Goal: Navigation & Orientation: Find specific page/section

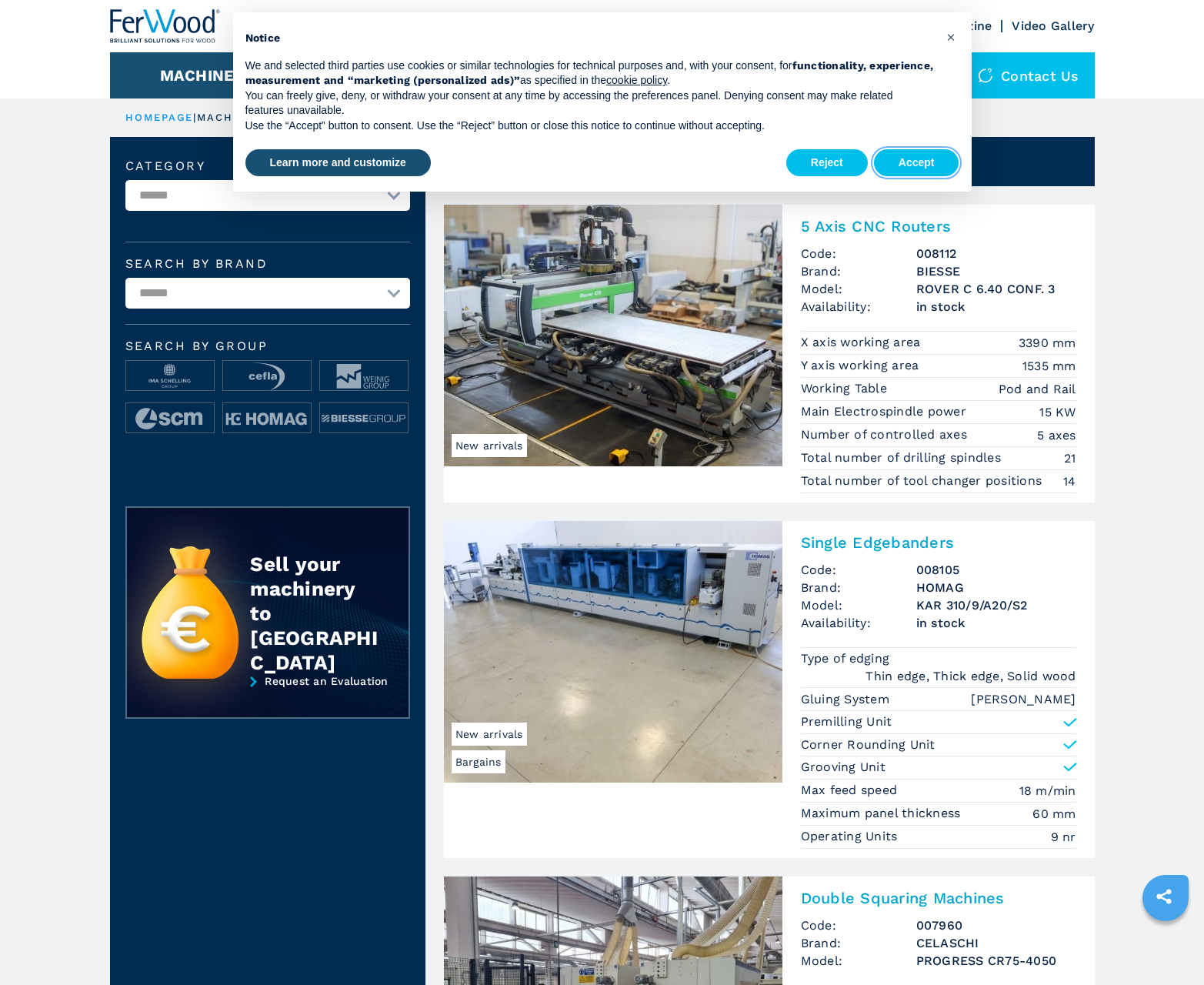
click at [916, 162] on button "Accept" at bounding box center [917, 163] width 86 height 28
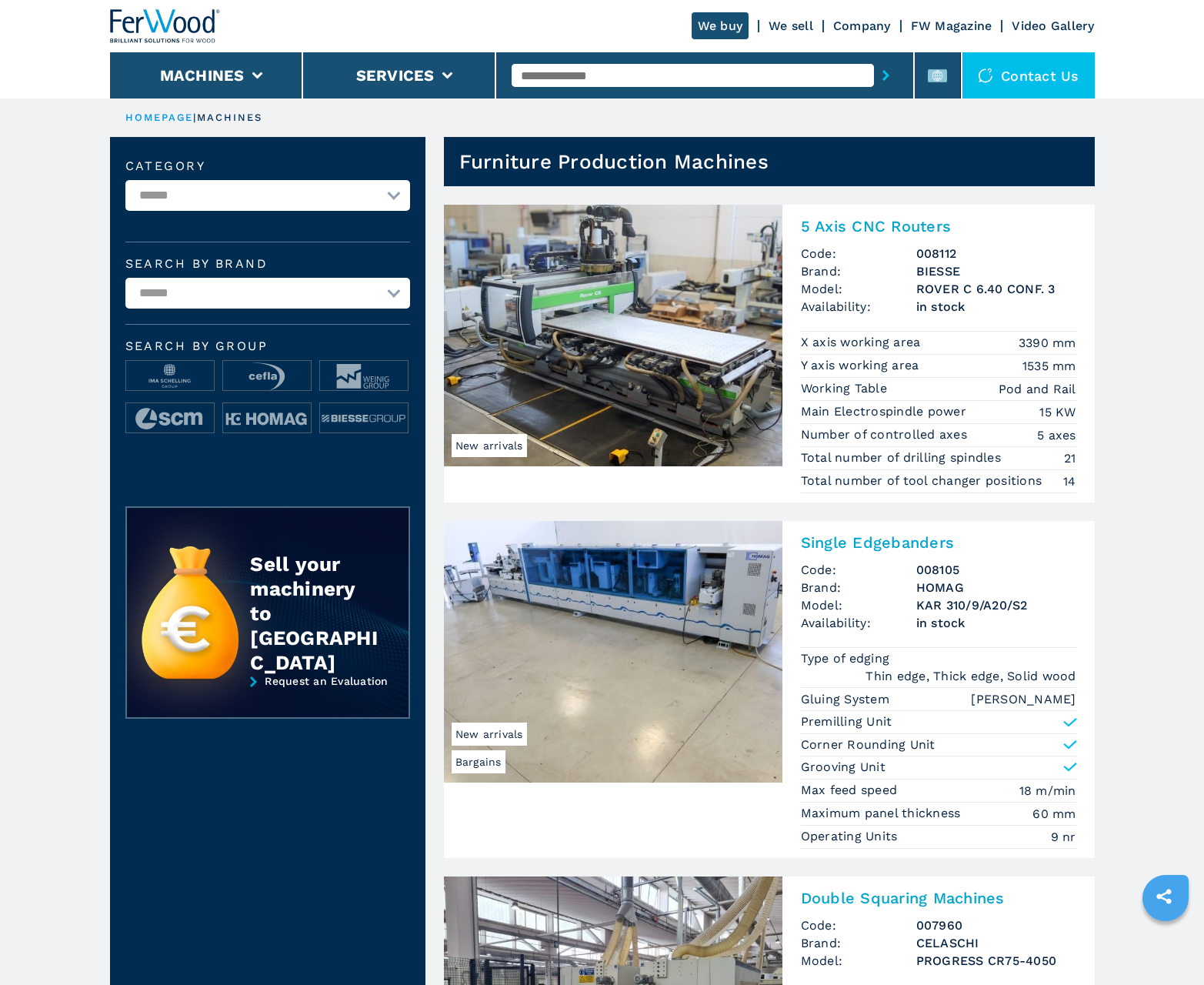
scroll to position [1539, 0]
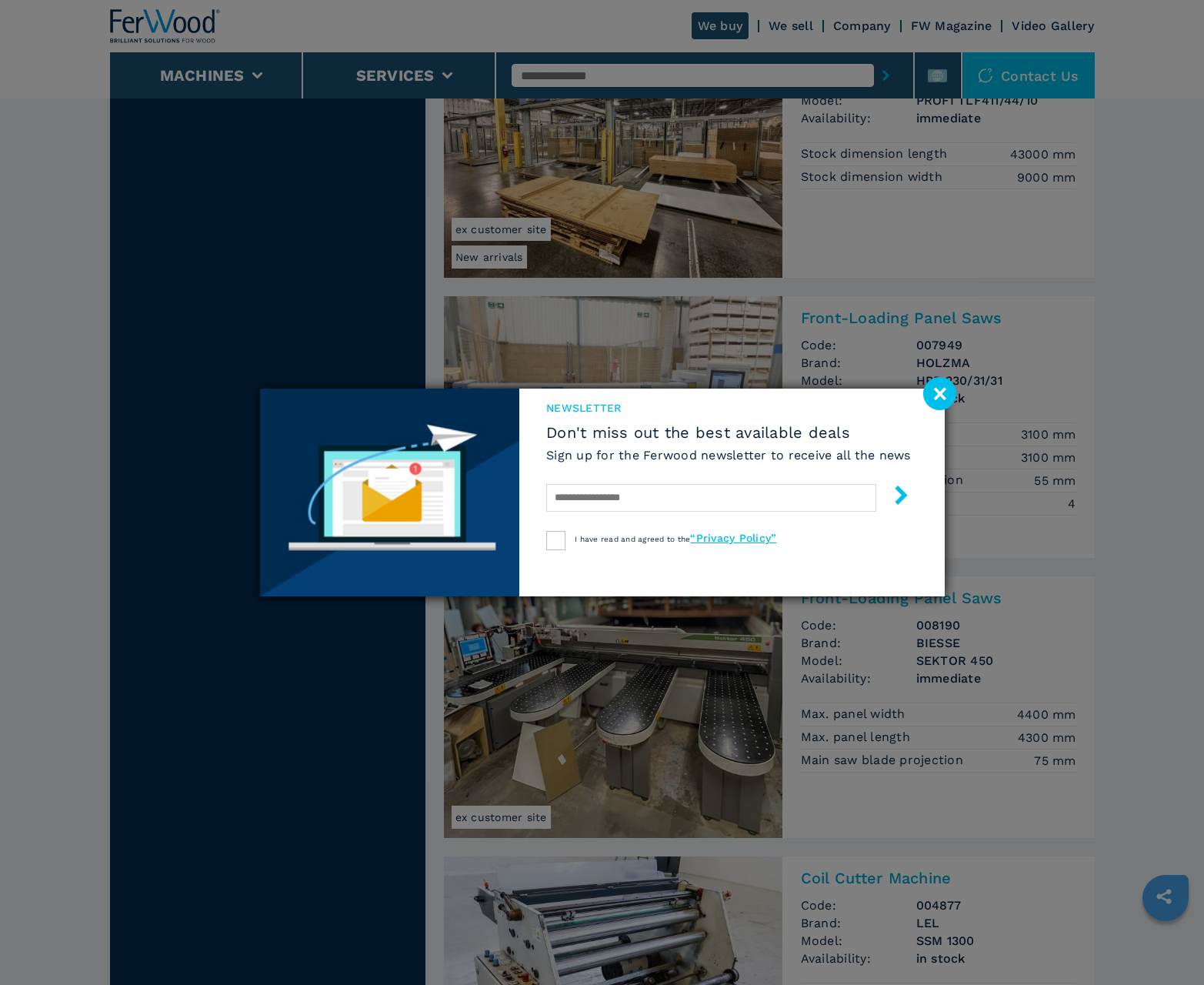
click at [940, 393] on image at bounding box center [940, 393] width 33 height 33
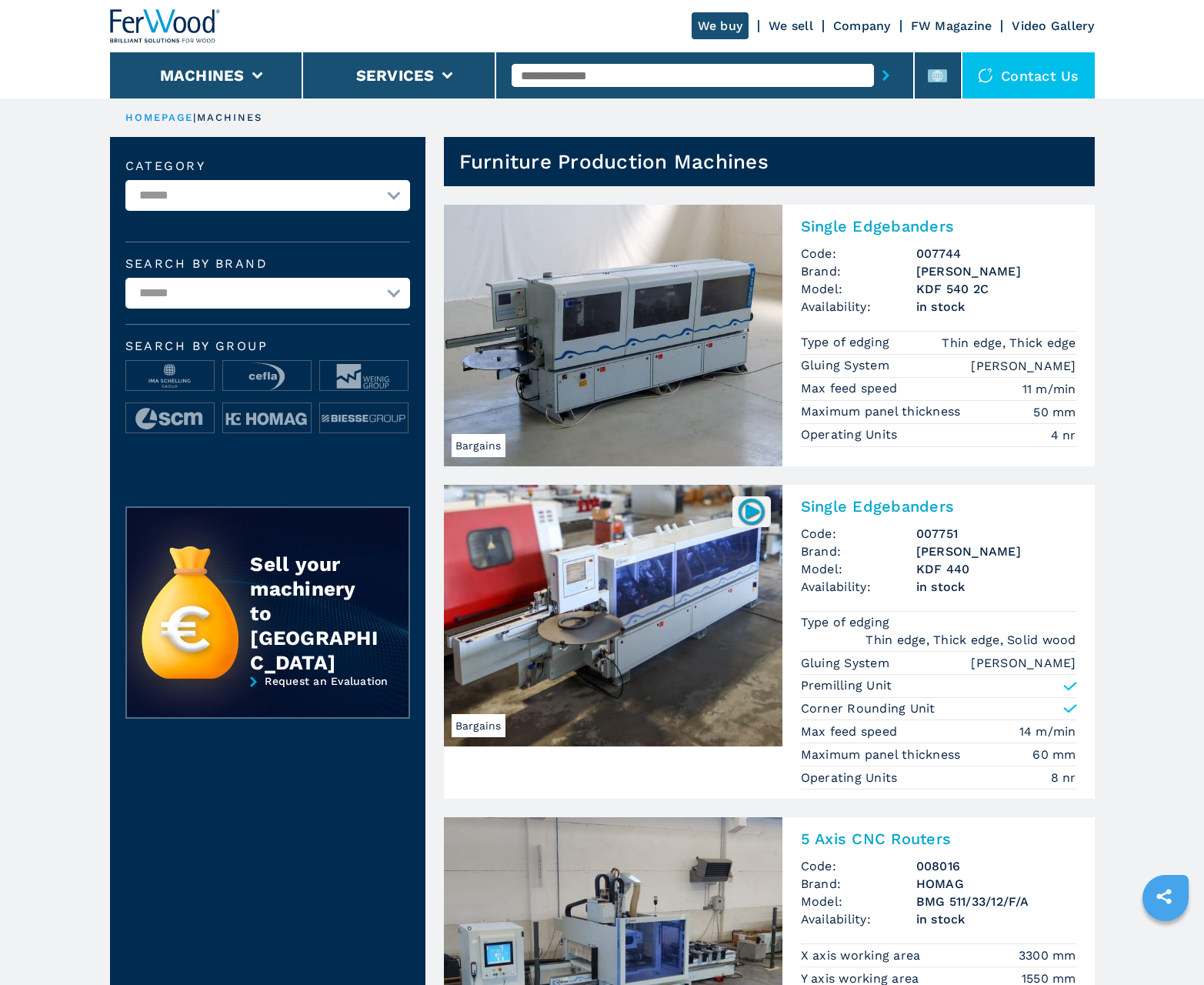
scroll to position [1539, 0]
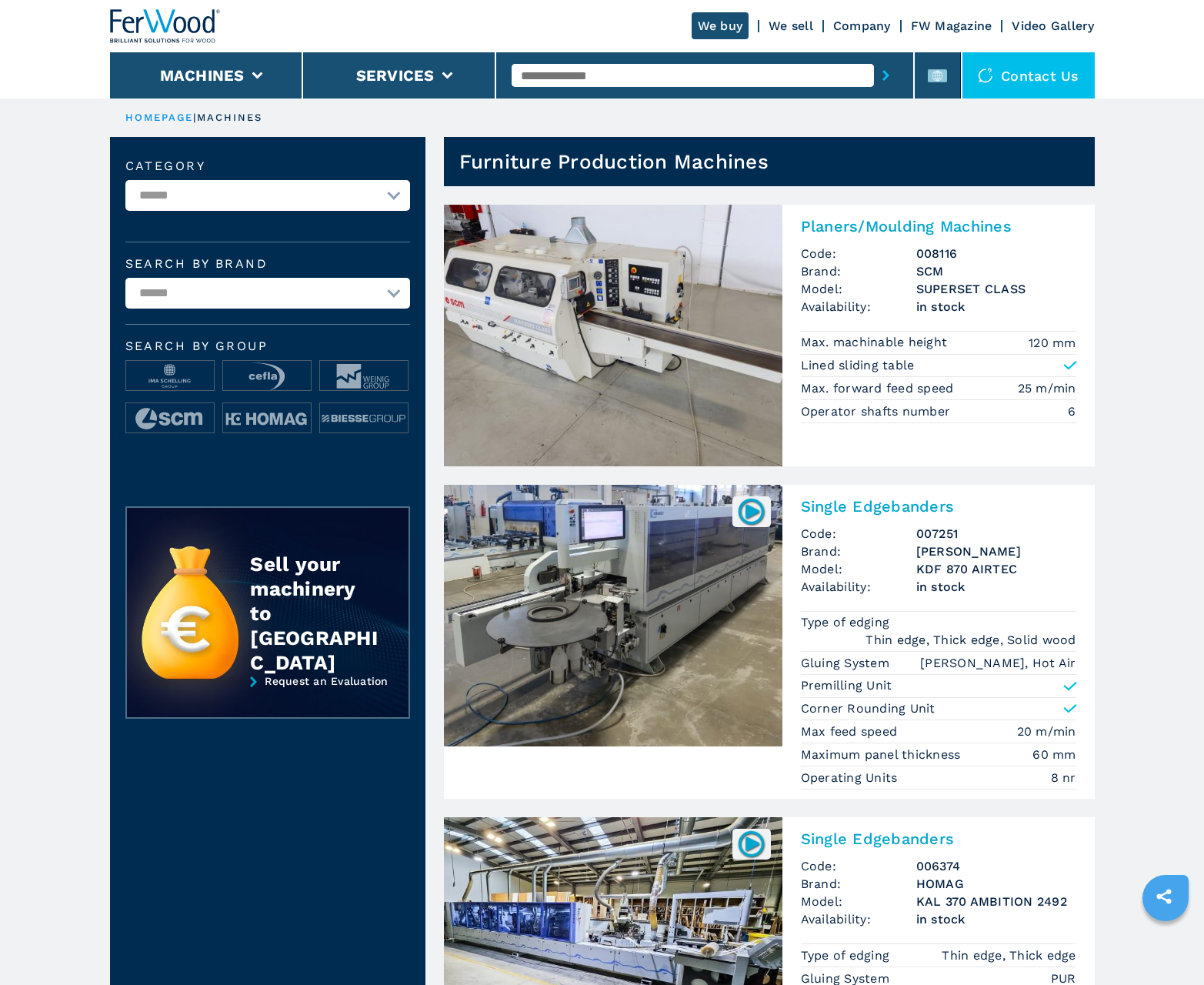
scroll to position [1539, 0]
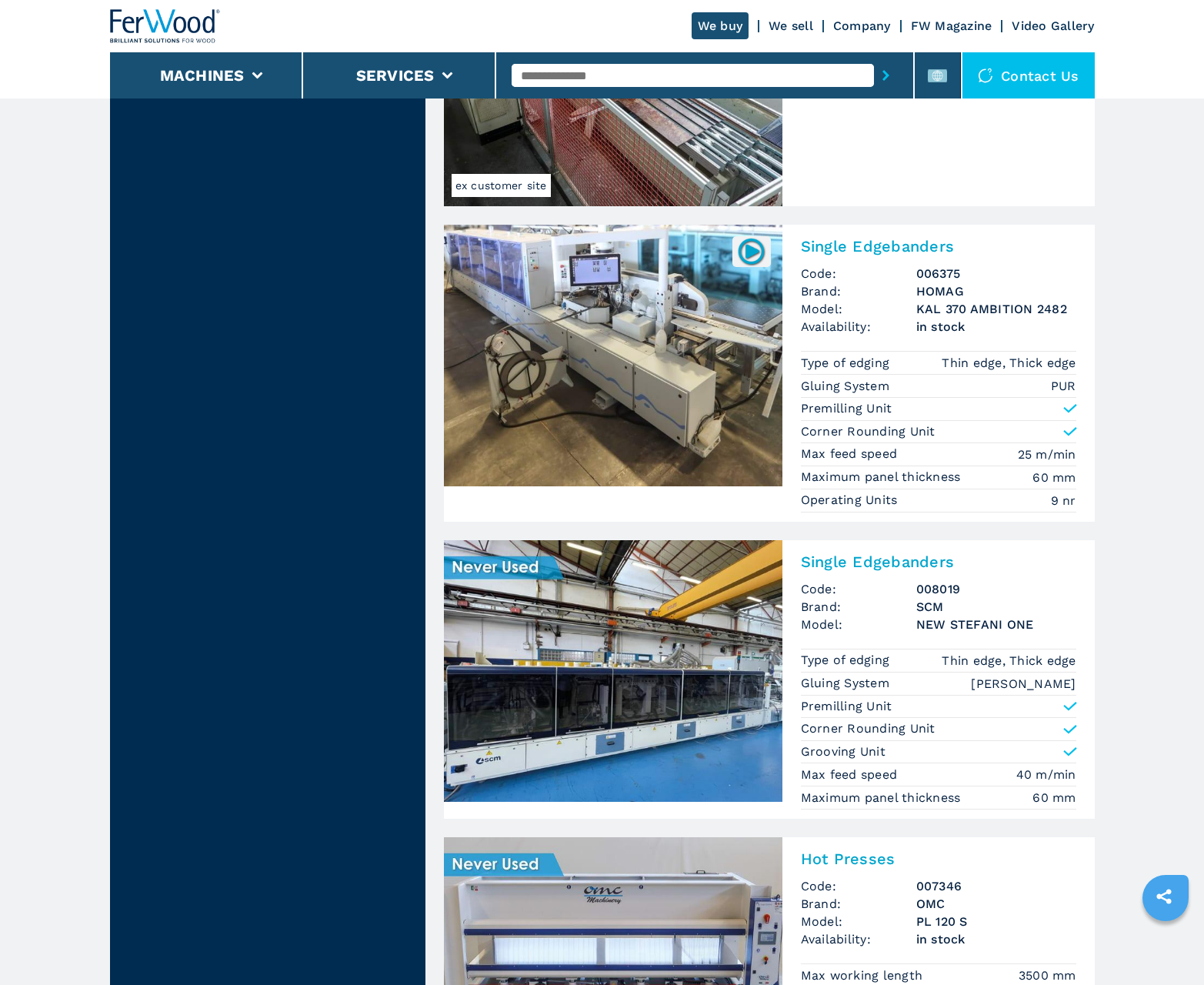
scroll to position [3086, 0]
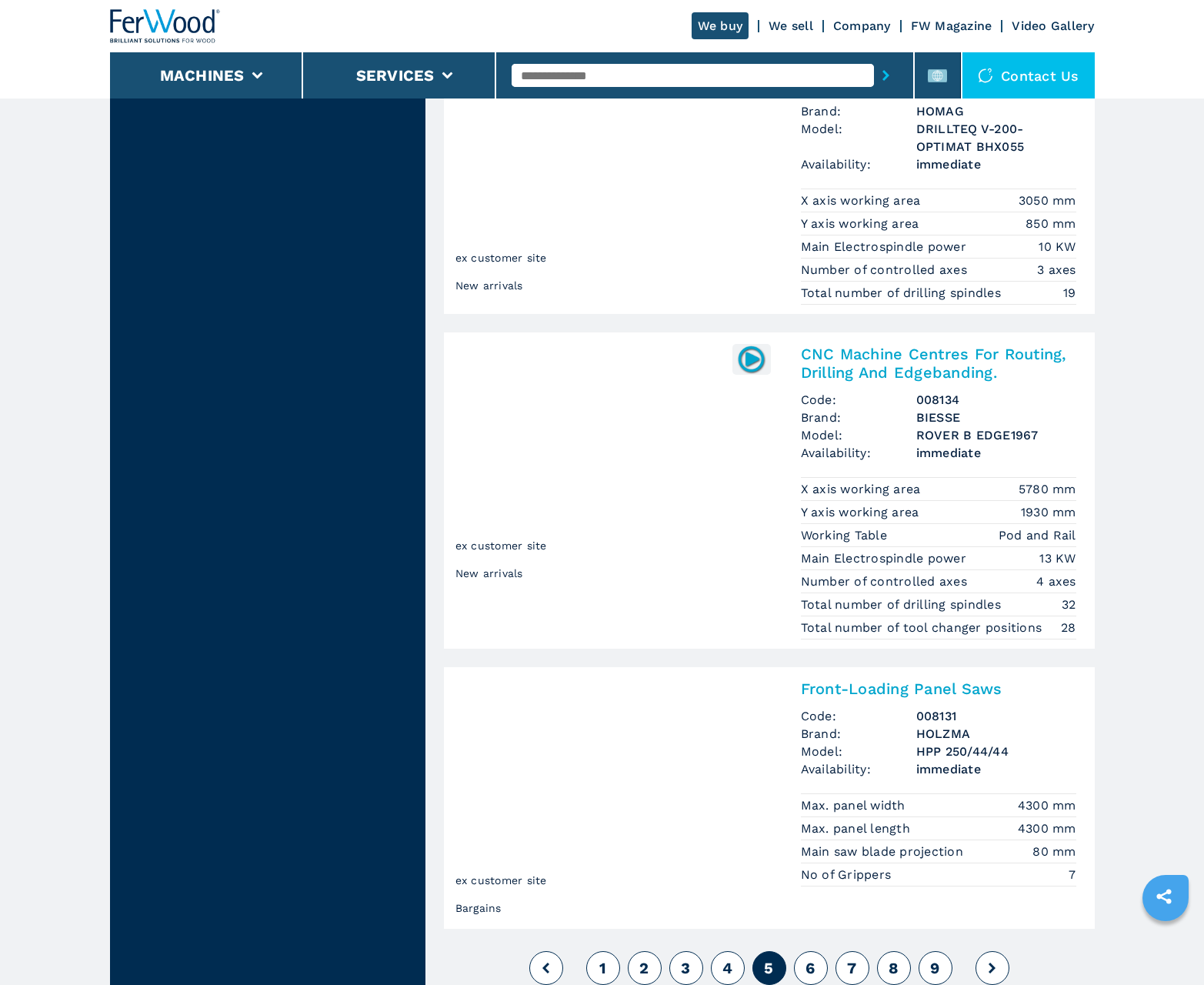
click at [810, 967] on span "6" at bounding box center [810, 967] width 9 height 18
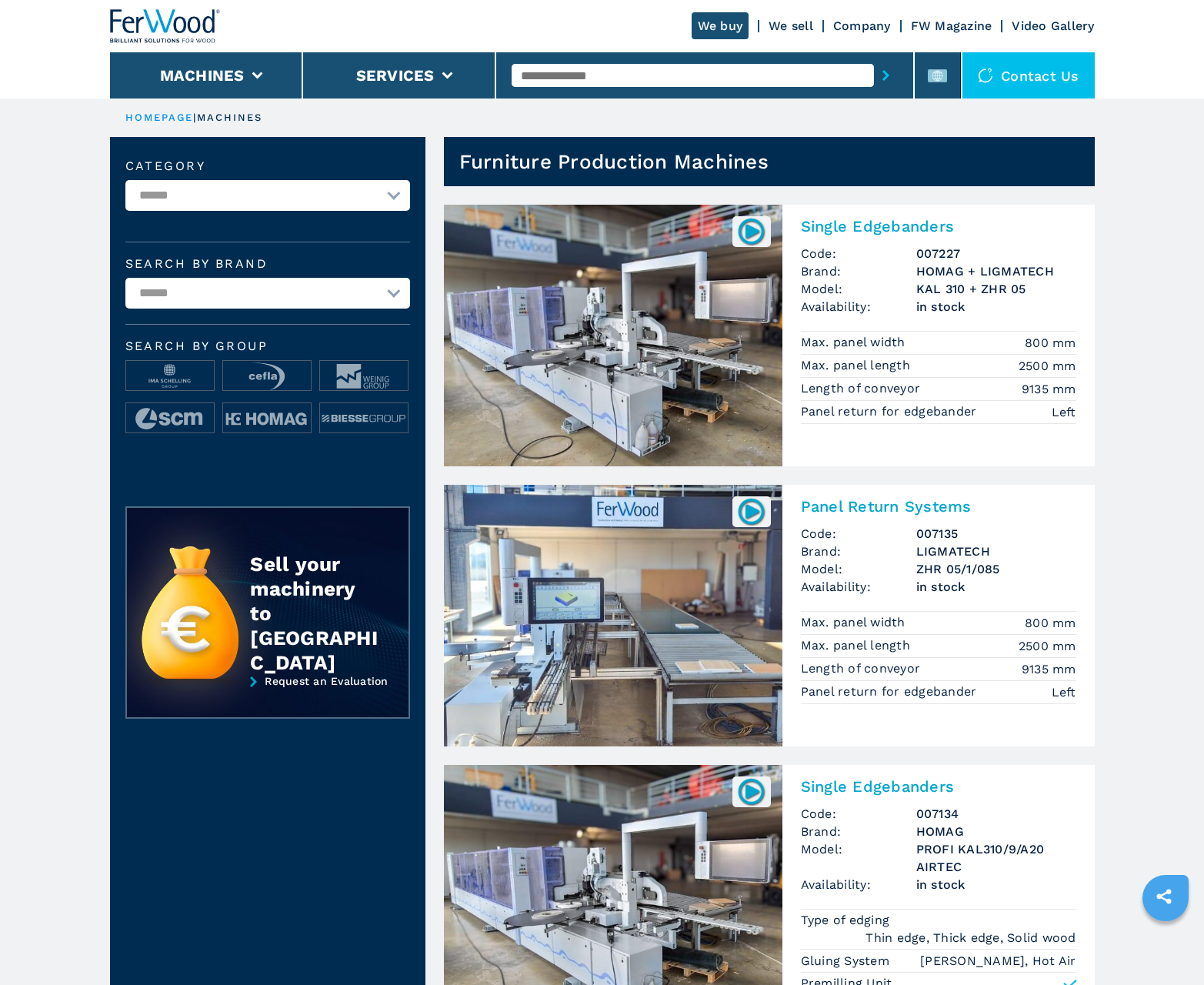
scroll to position [1539, 0]
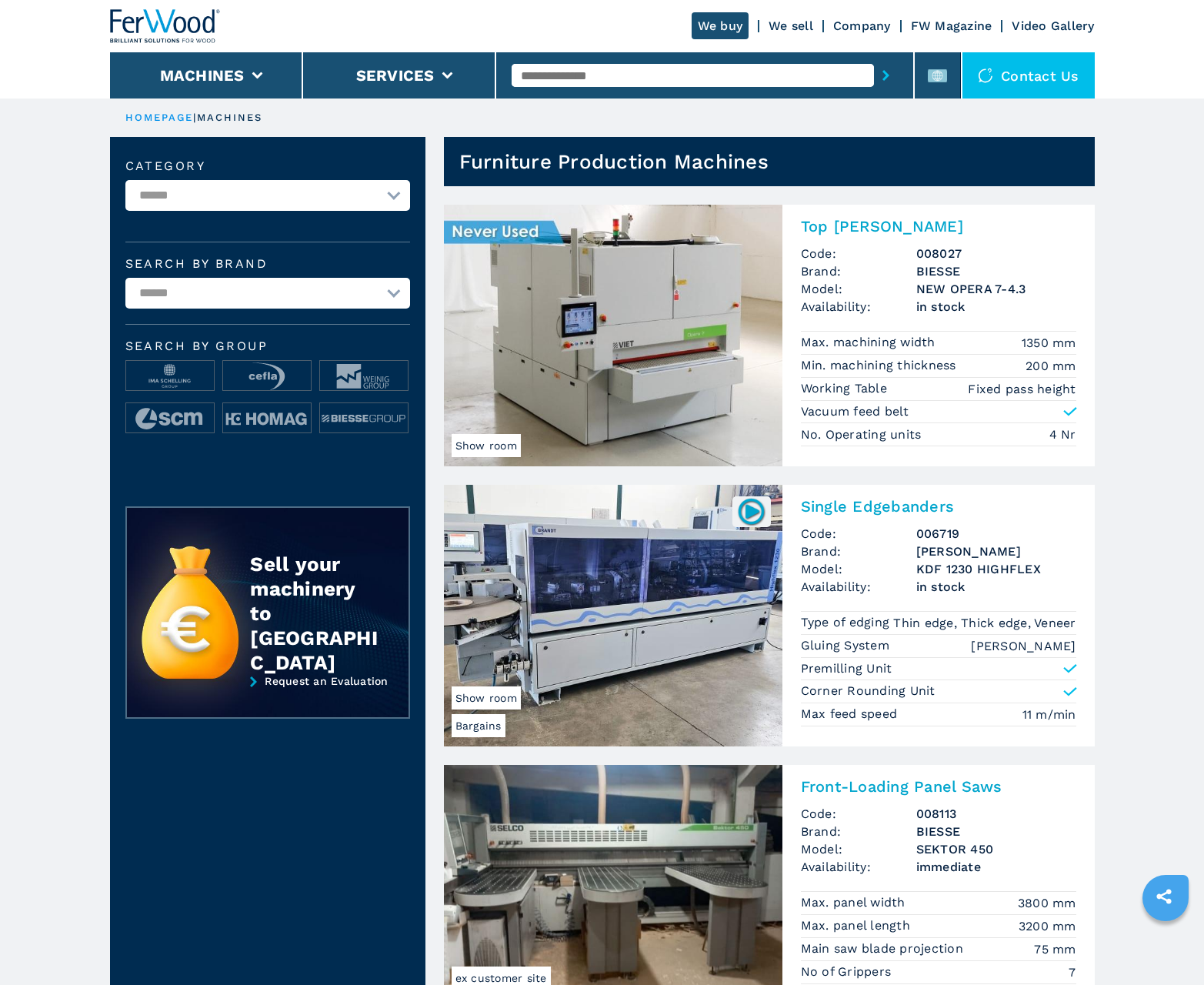
scroll to position [1539, 0]
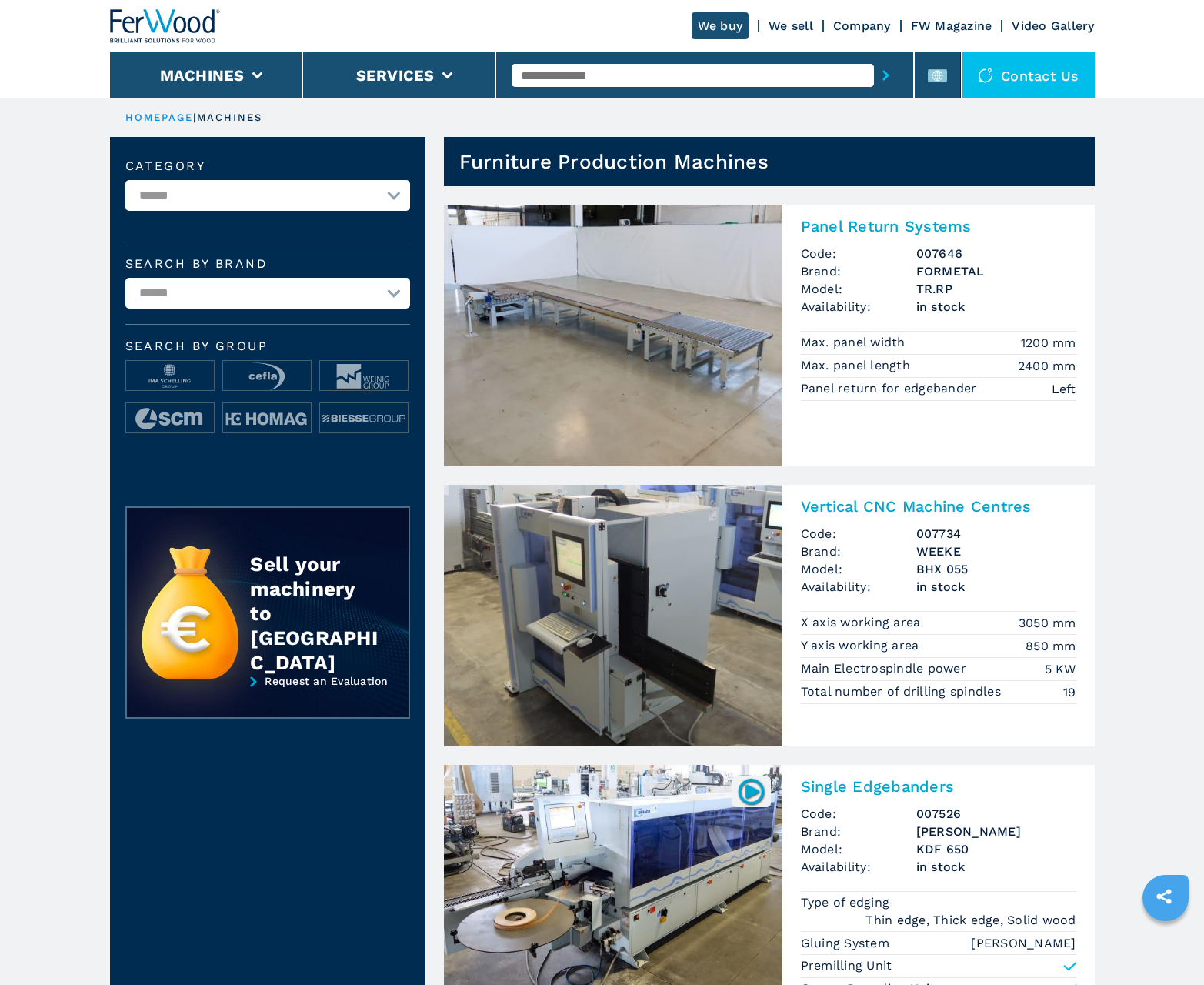
scroll to position [1539, 0]
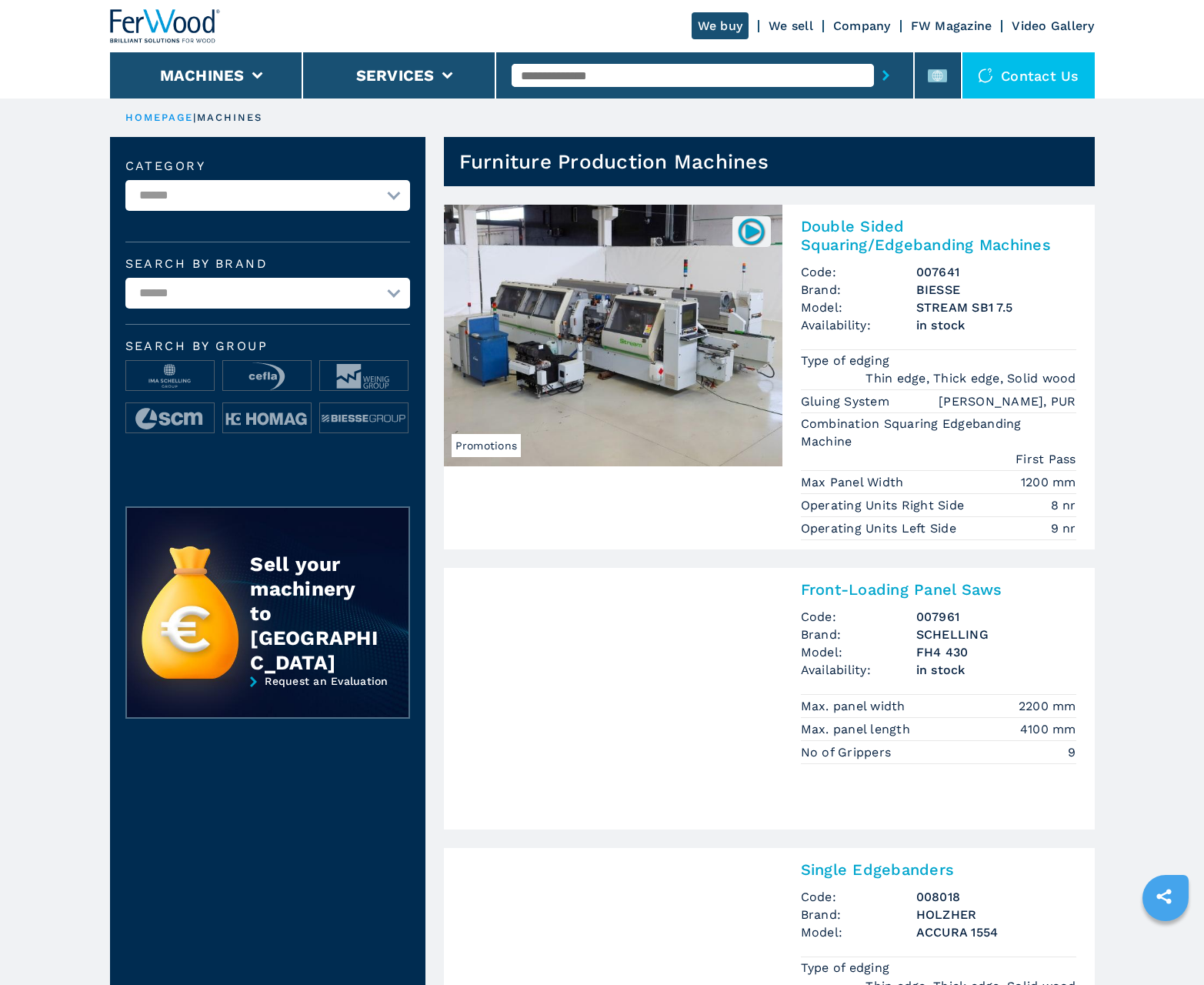
scroll to position [1539, 0]
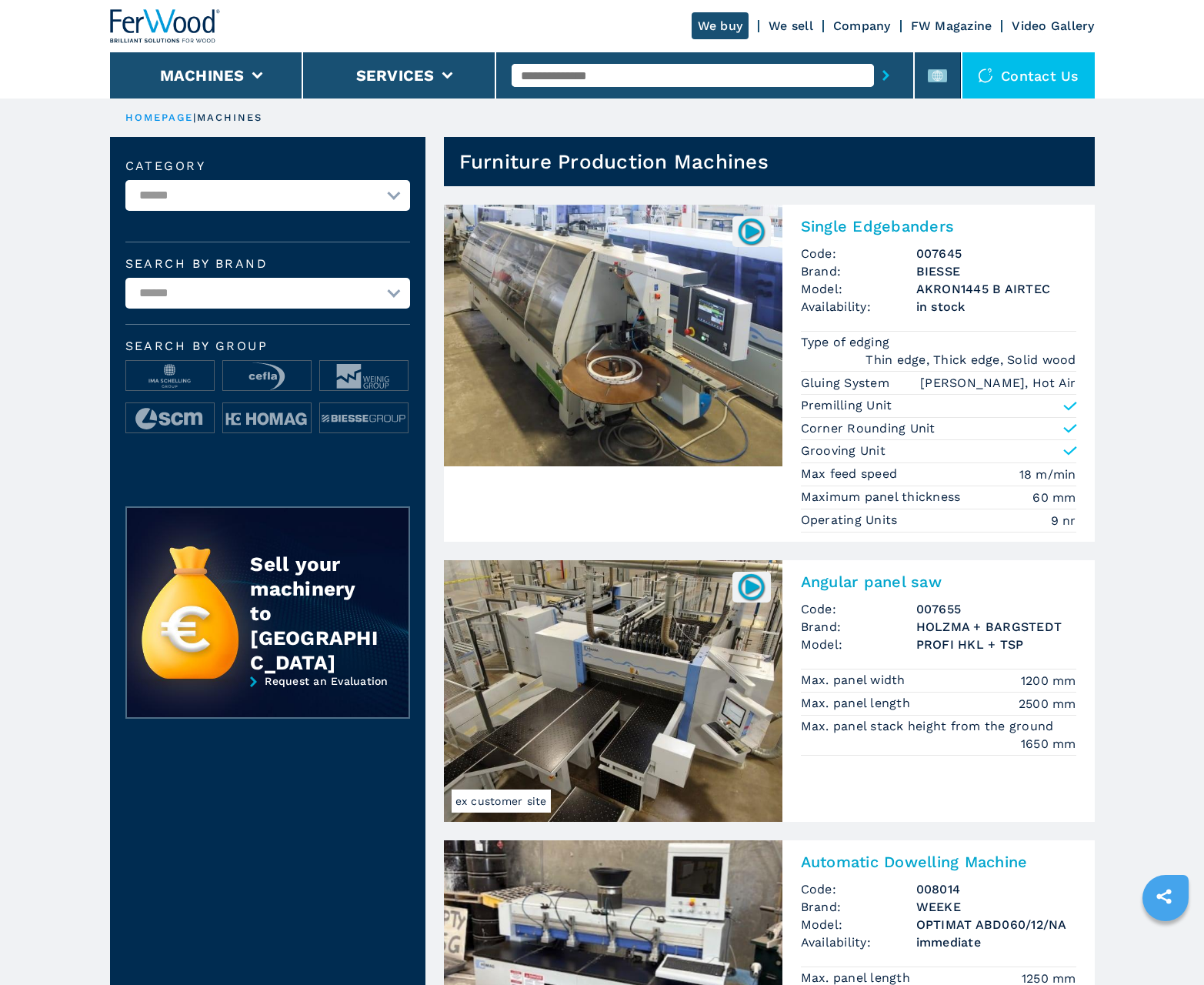
scroll to position [1539, 0]
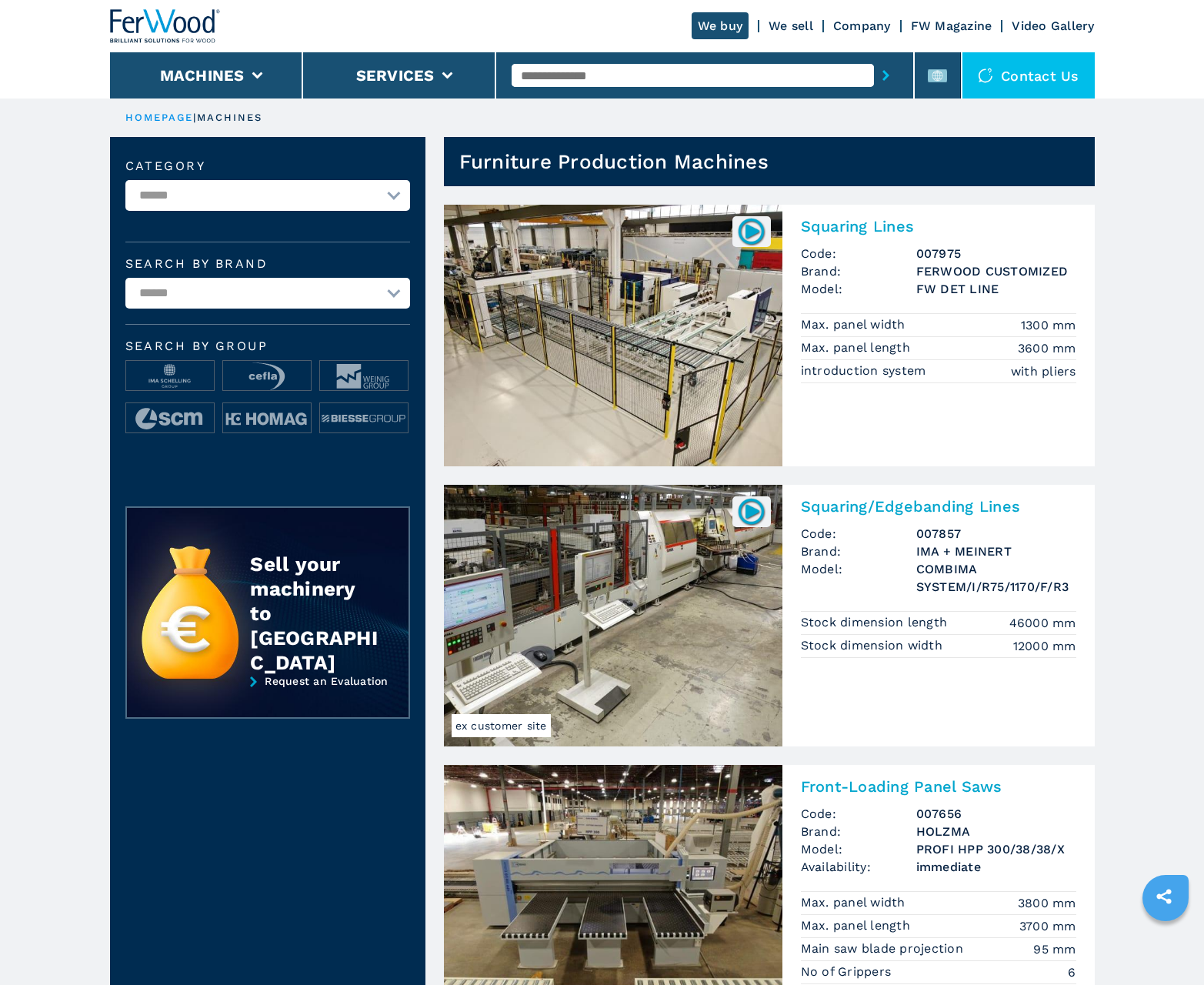
scroll to position [1539, 0]
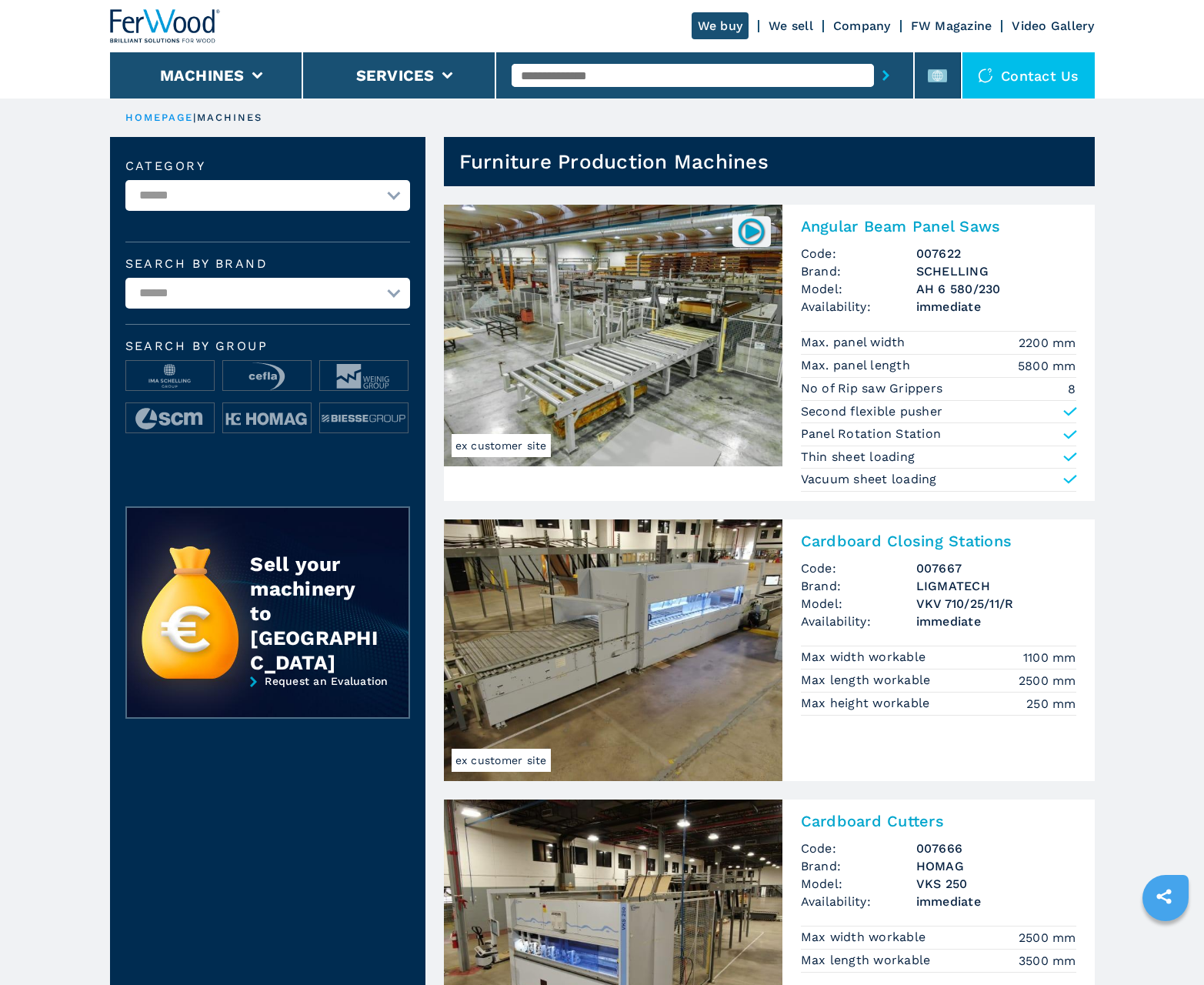
scroll to position [1539, 0]
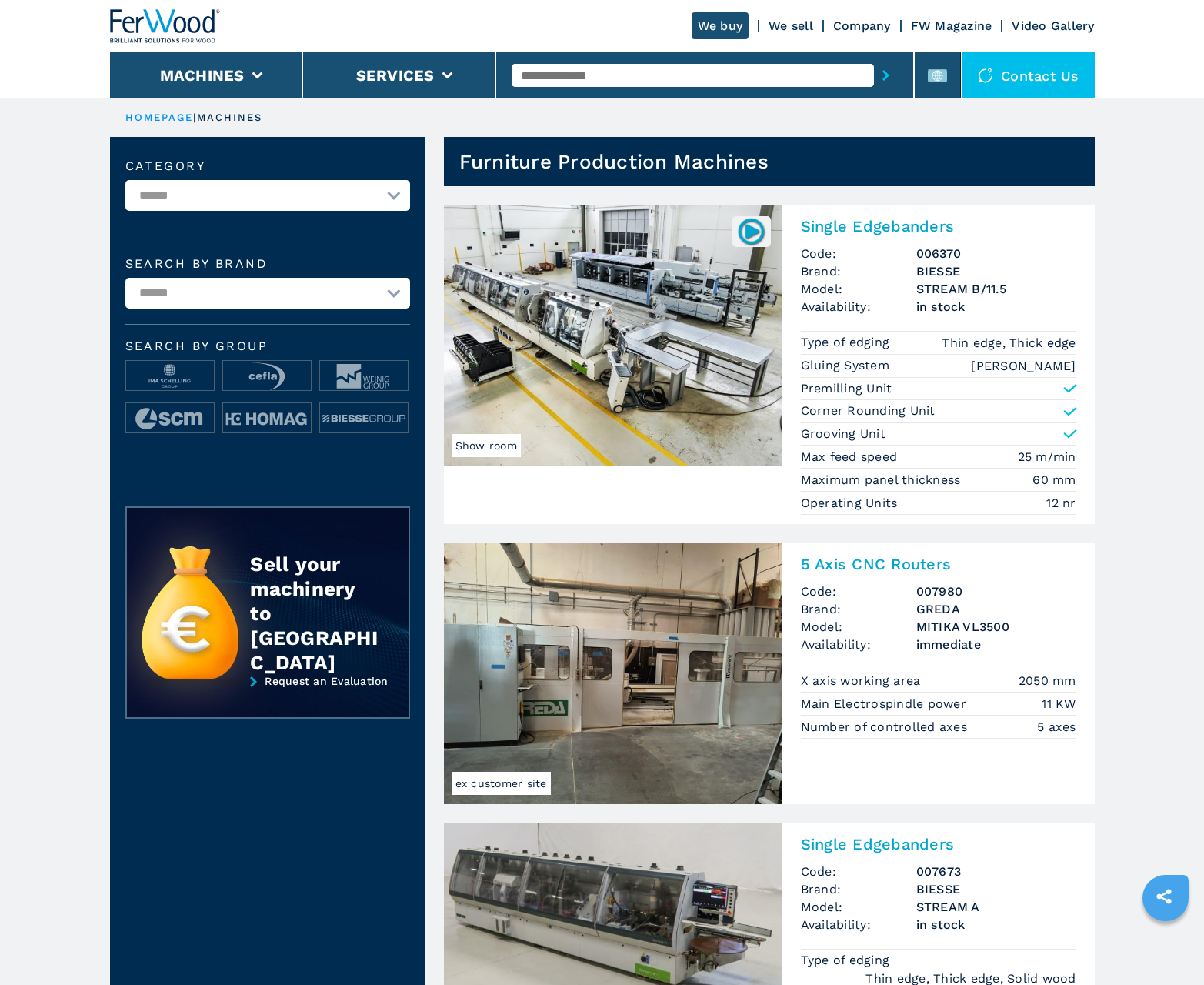
scroll to position [1539, 0]
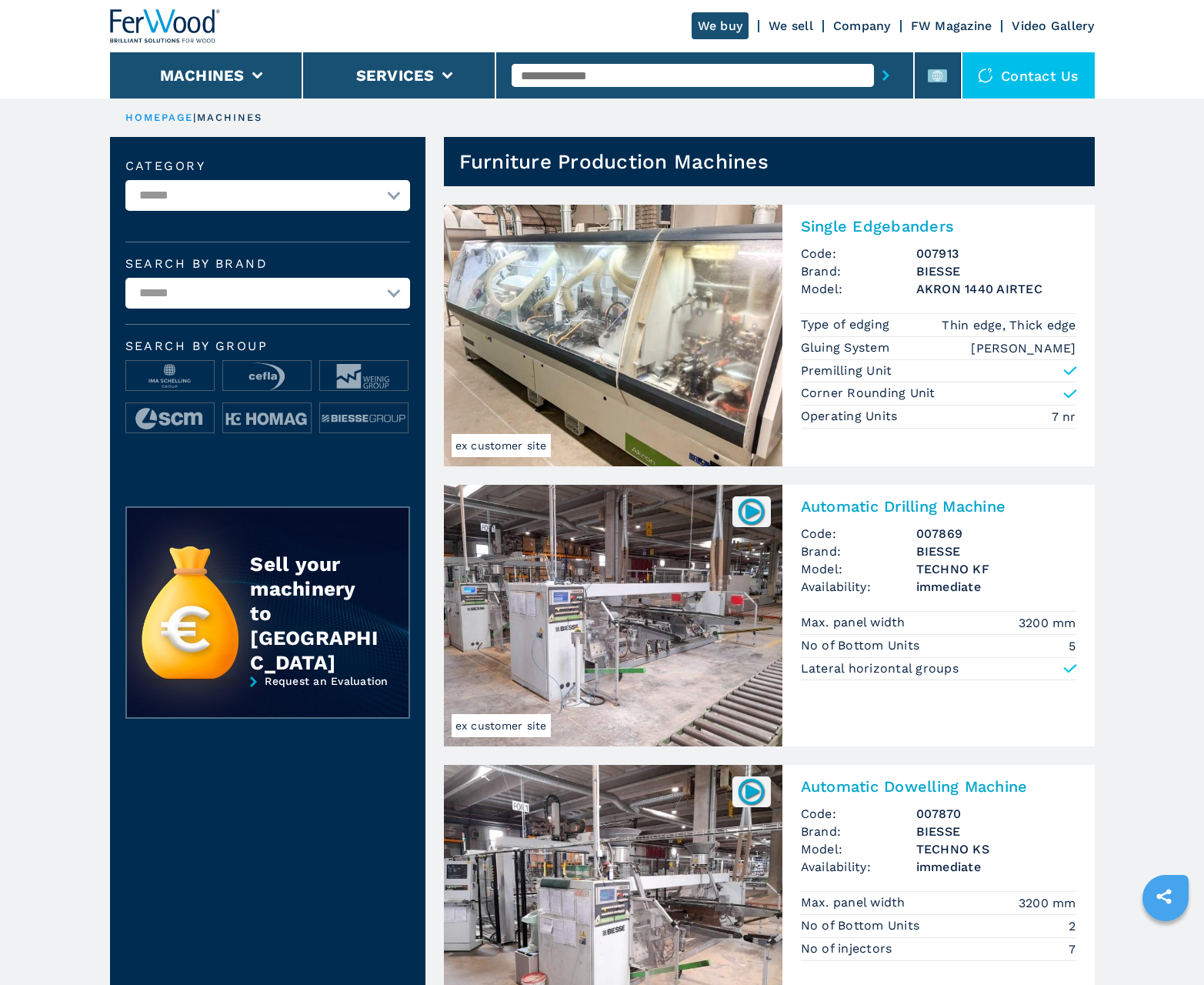
scroll to position [1539, 0]
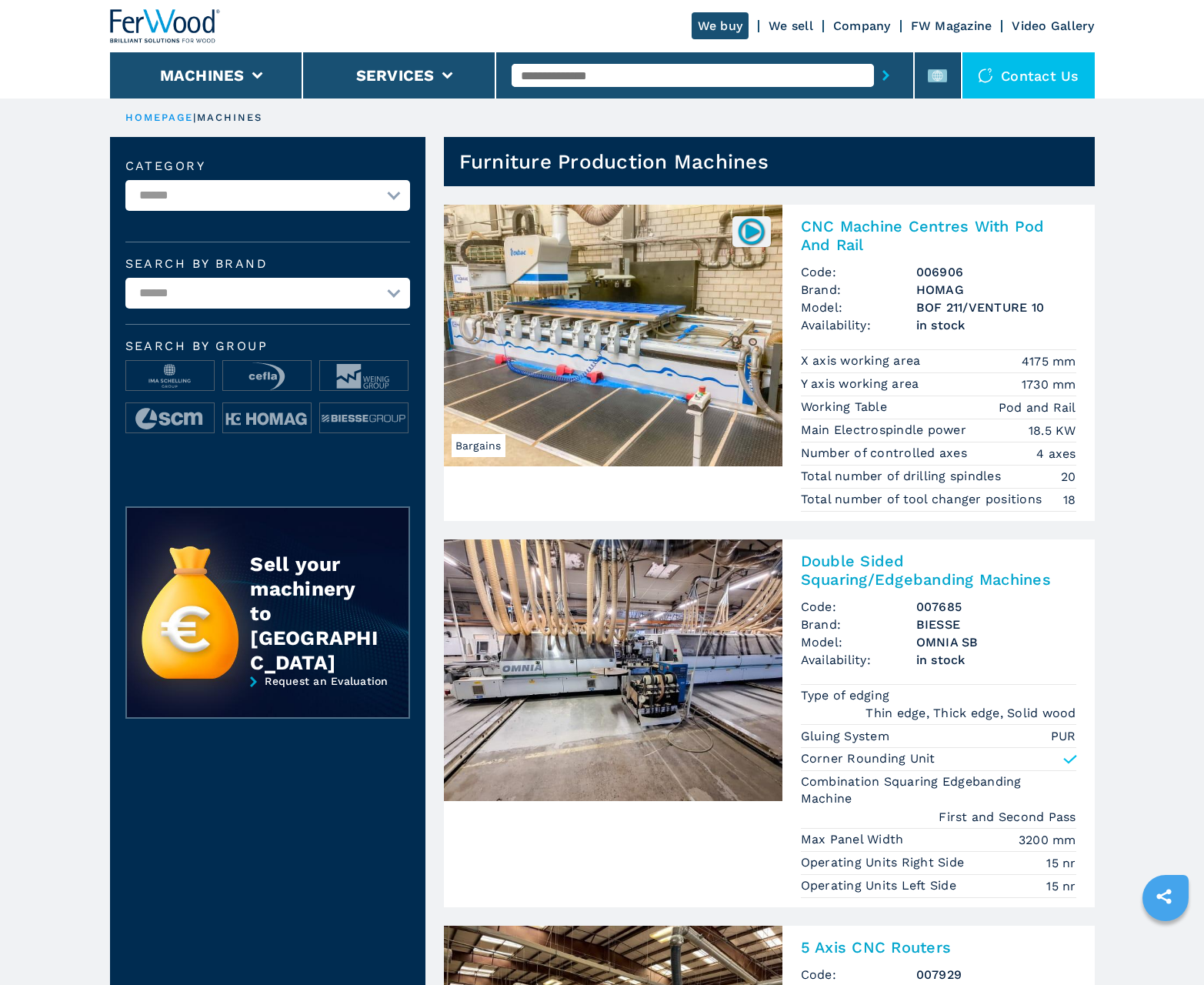
scroll to position [1539, 0]
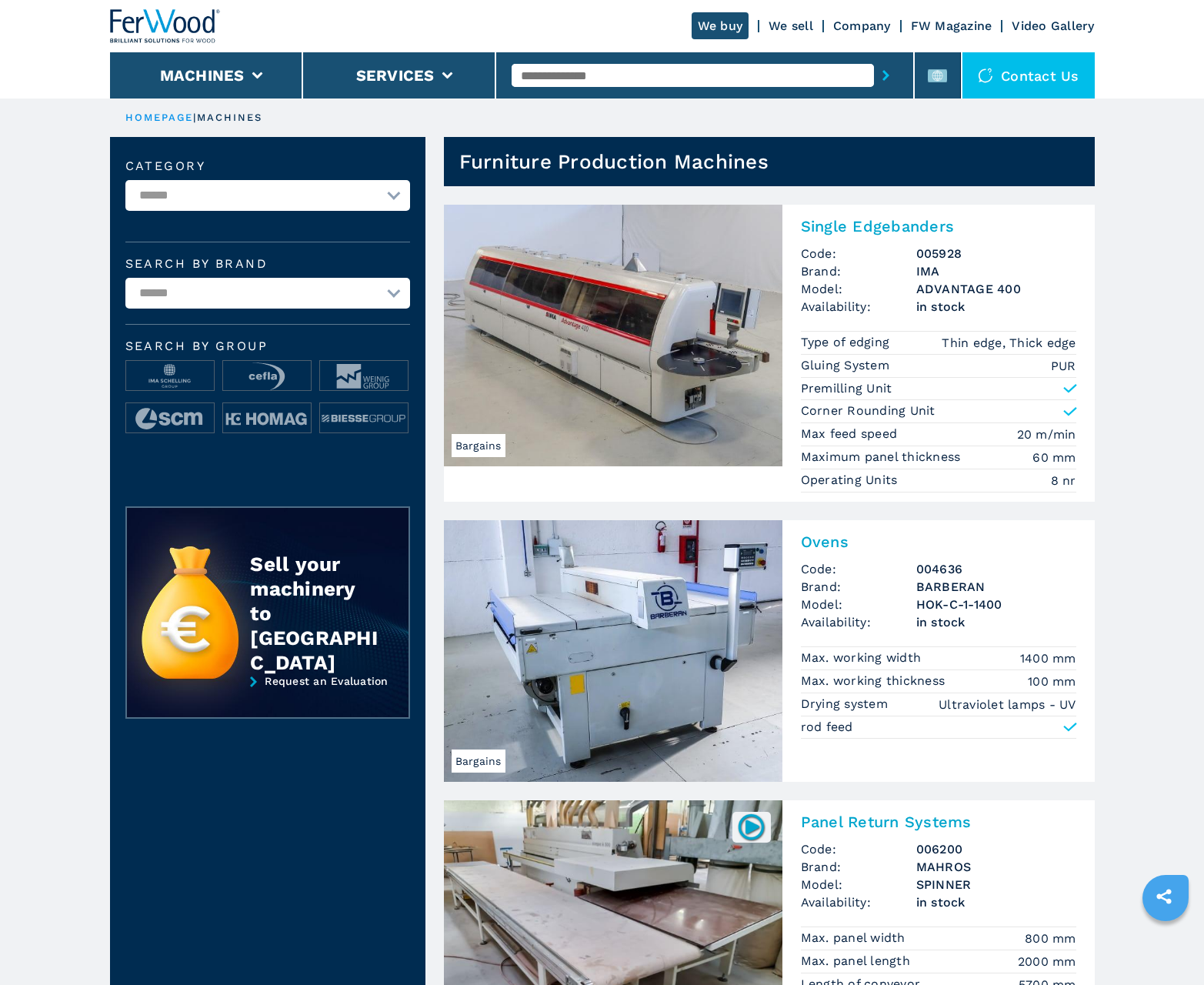
scroll to position [1539, 0]
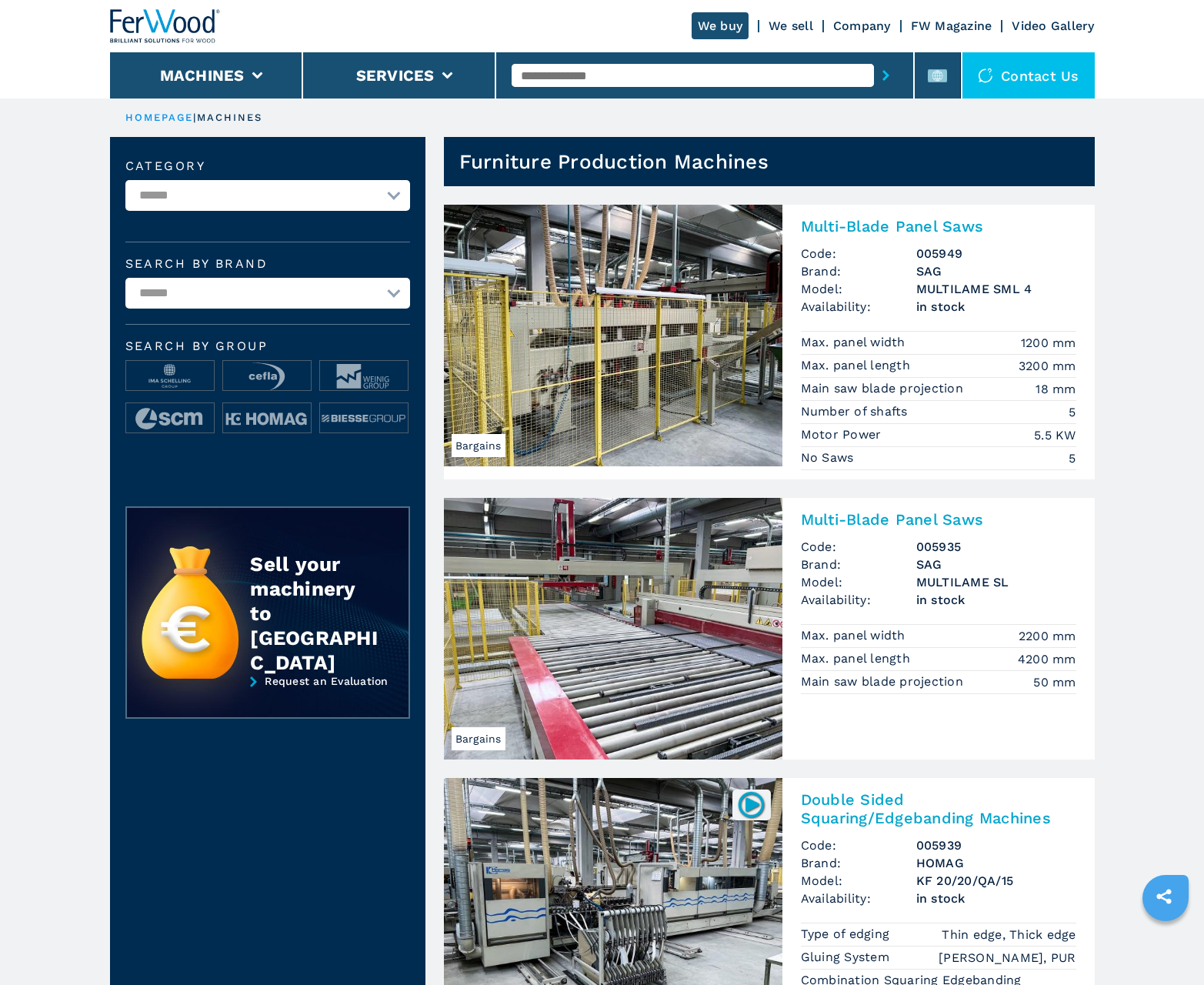
scroll to position [1539, 0]
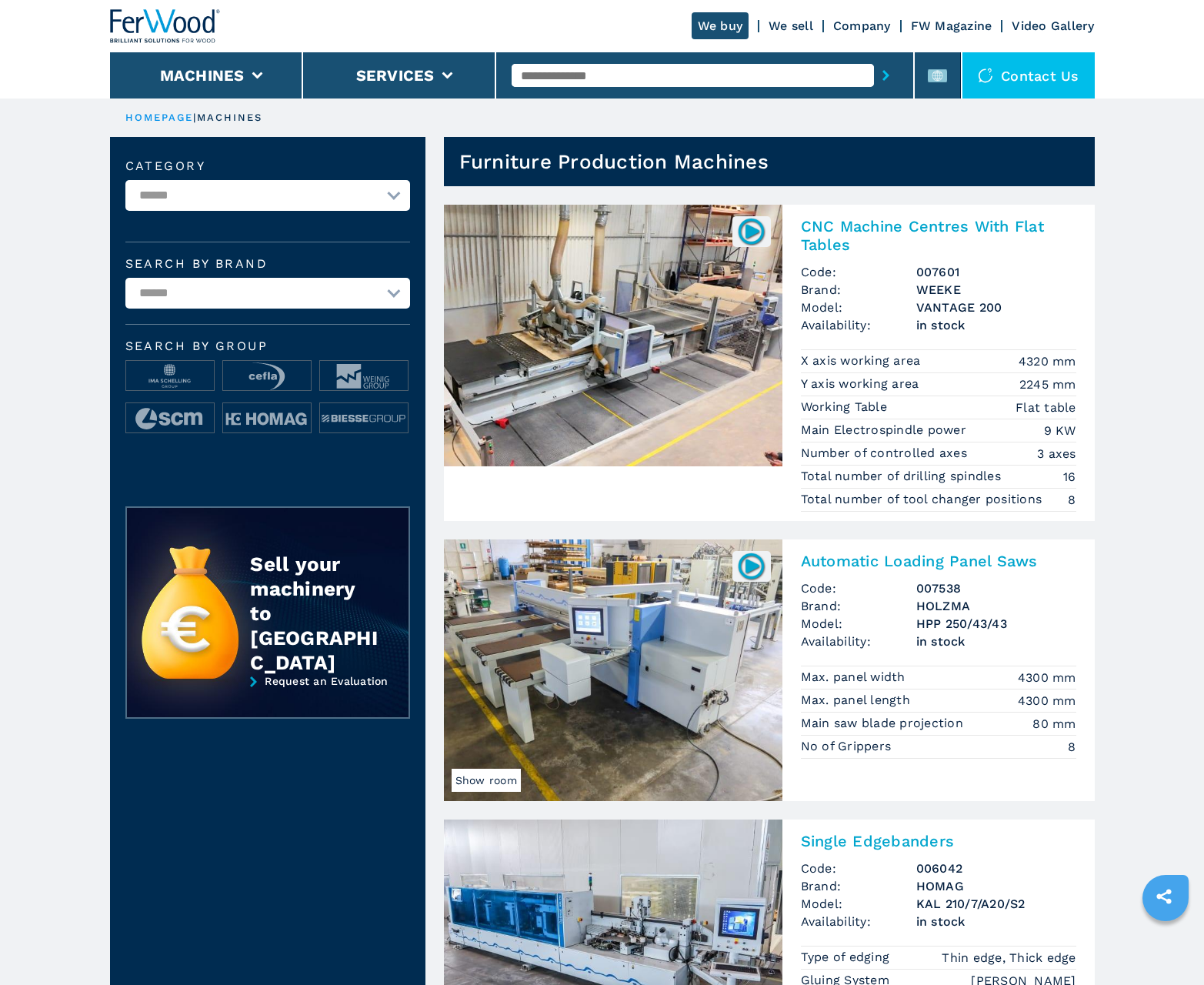
scroll to position [1539, 0]
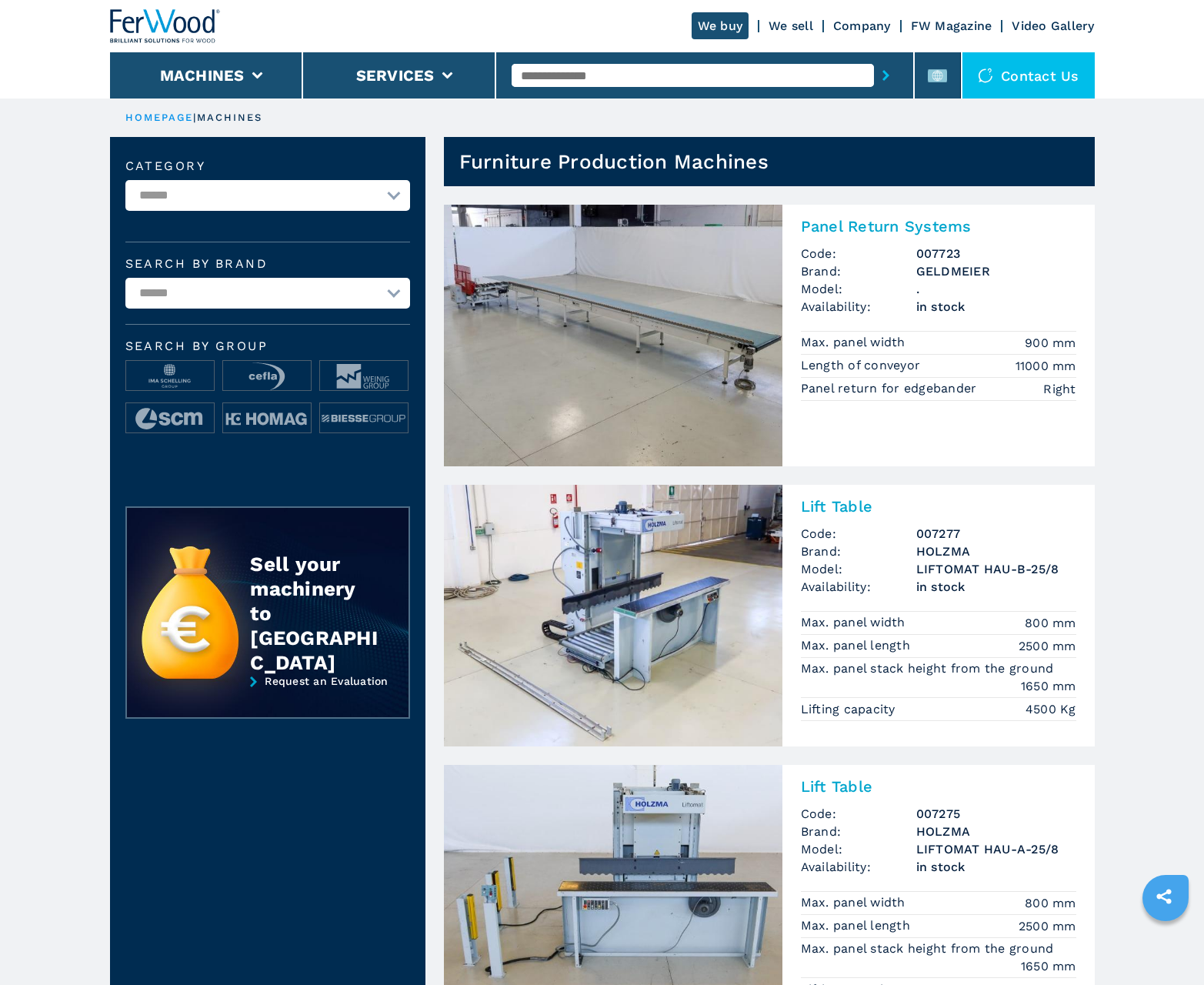
scroll to position [1539, 0]
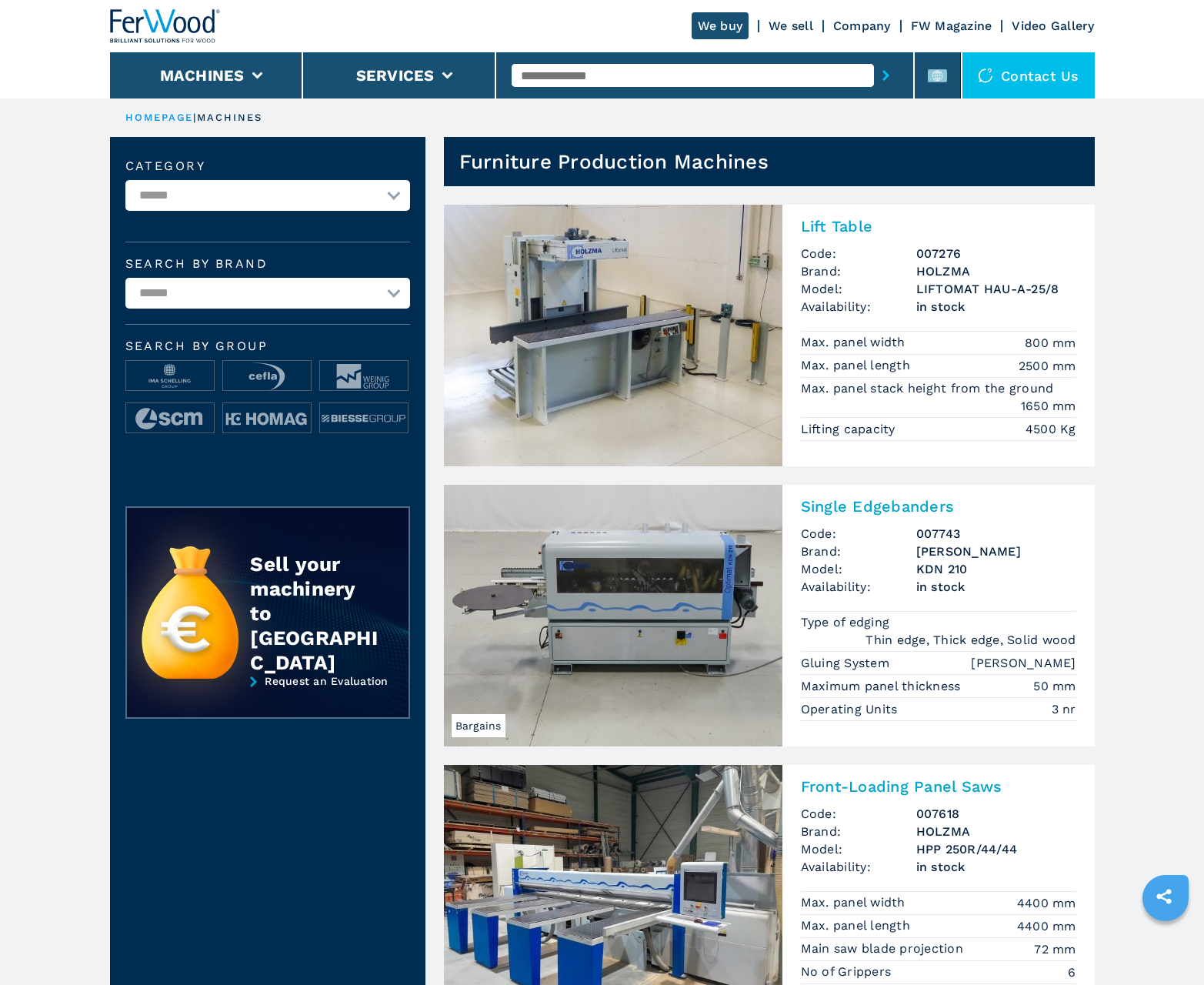
scroll to position [1539, 0]
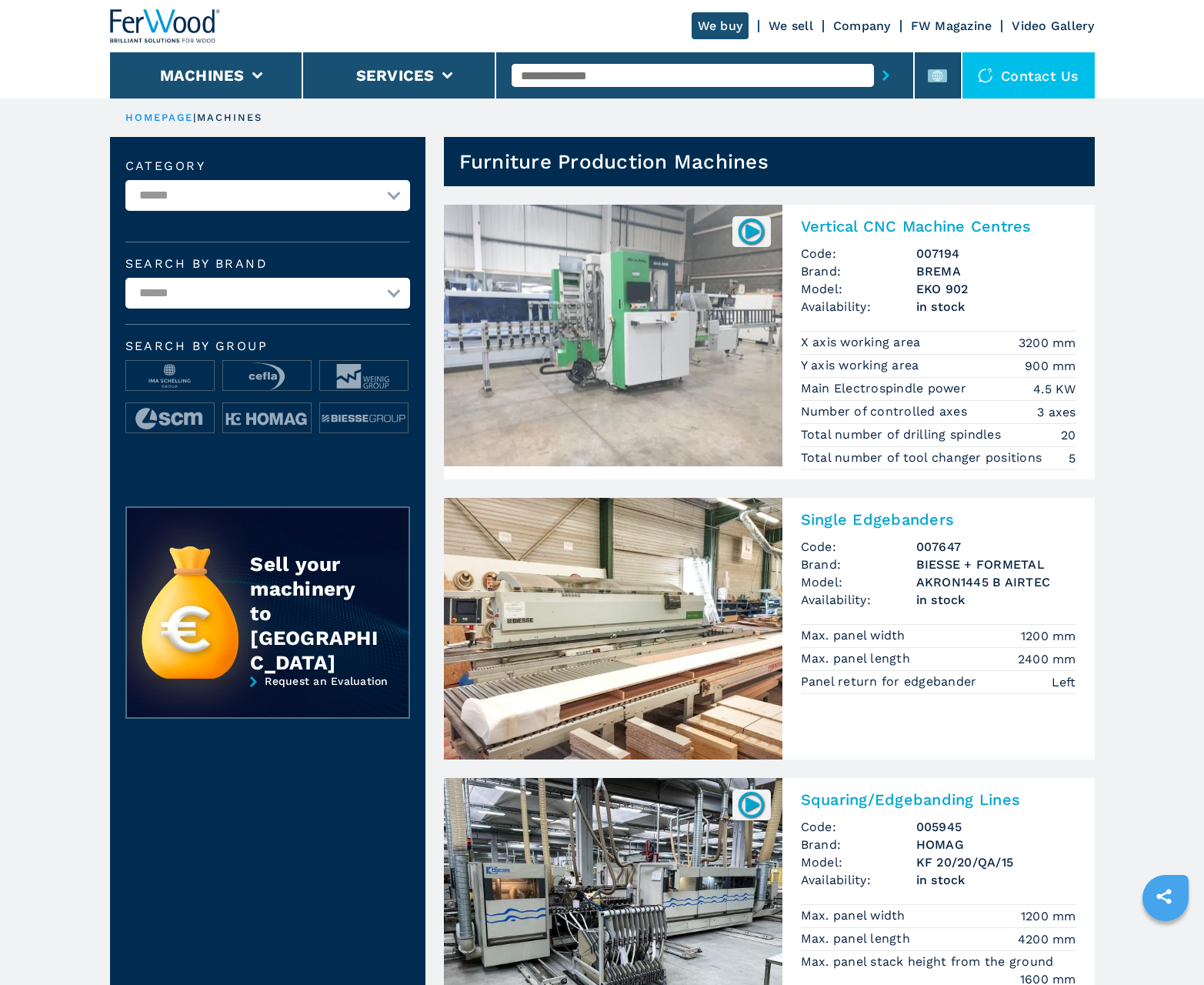
scroll to position [1539, 0]
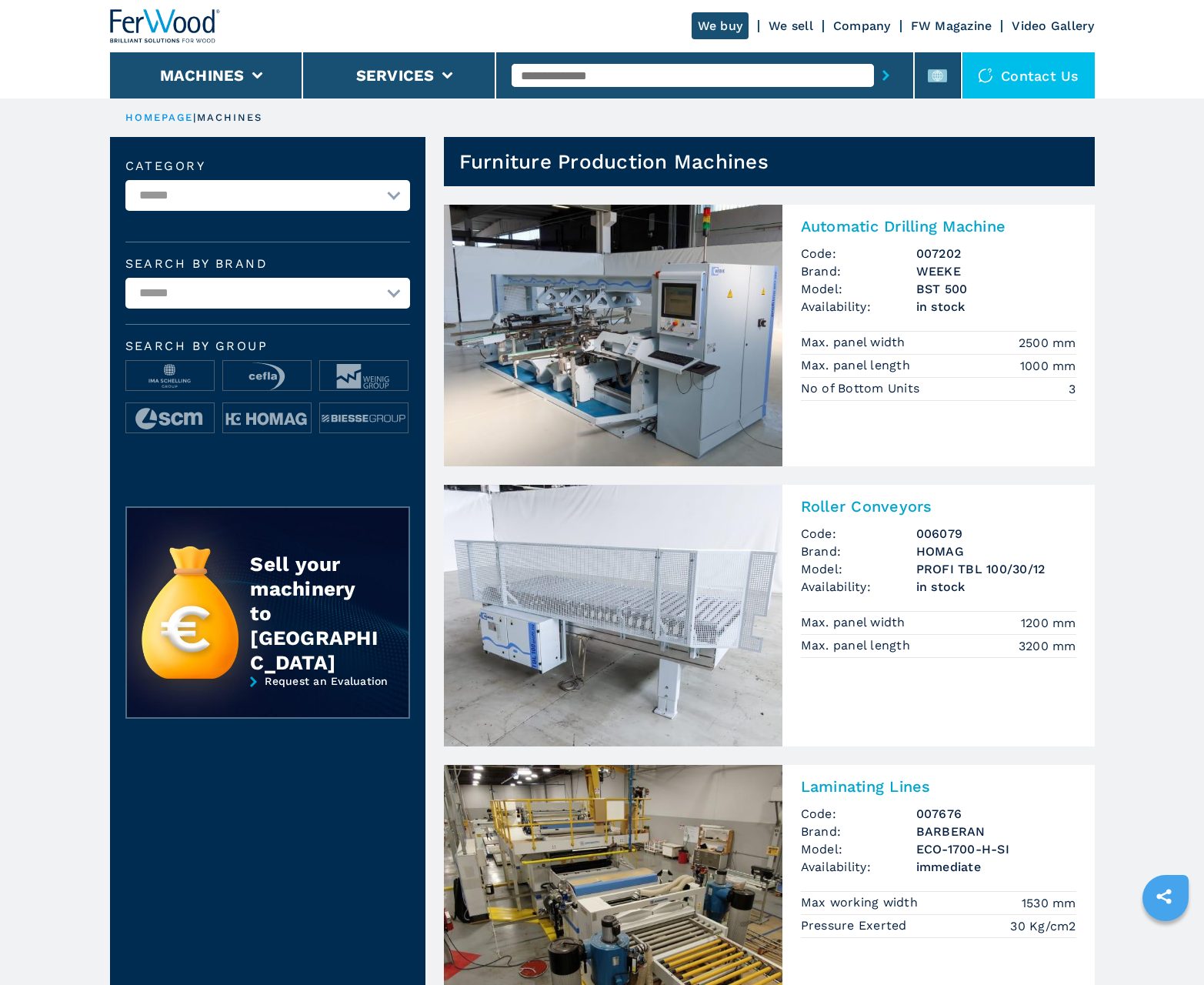
scroll to position [1539, 0]
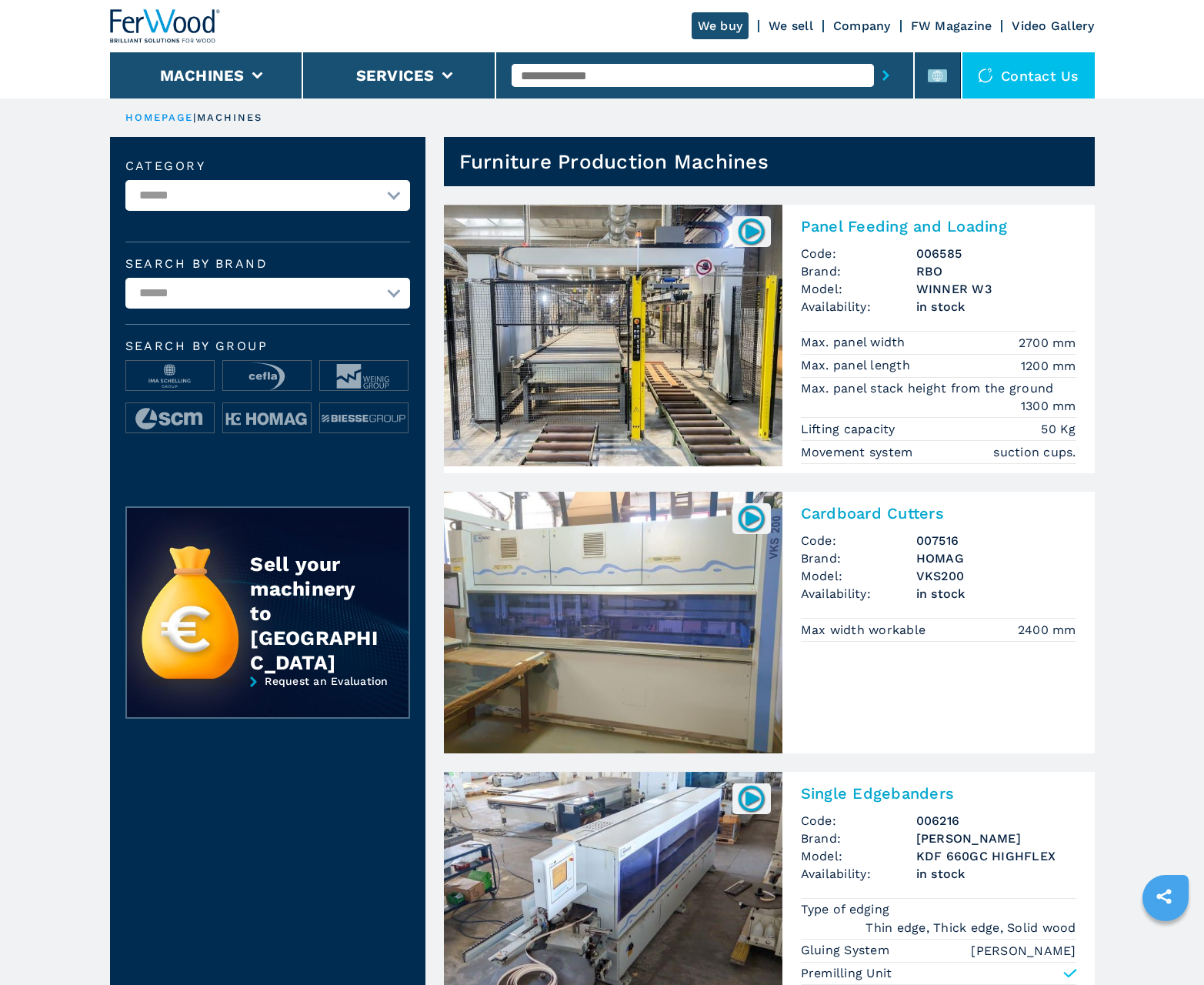
scroll to position [1539, 0]
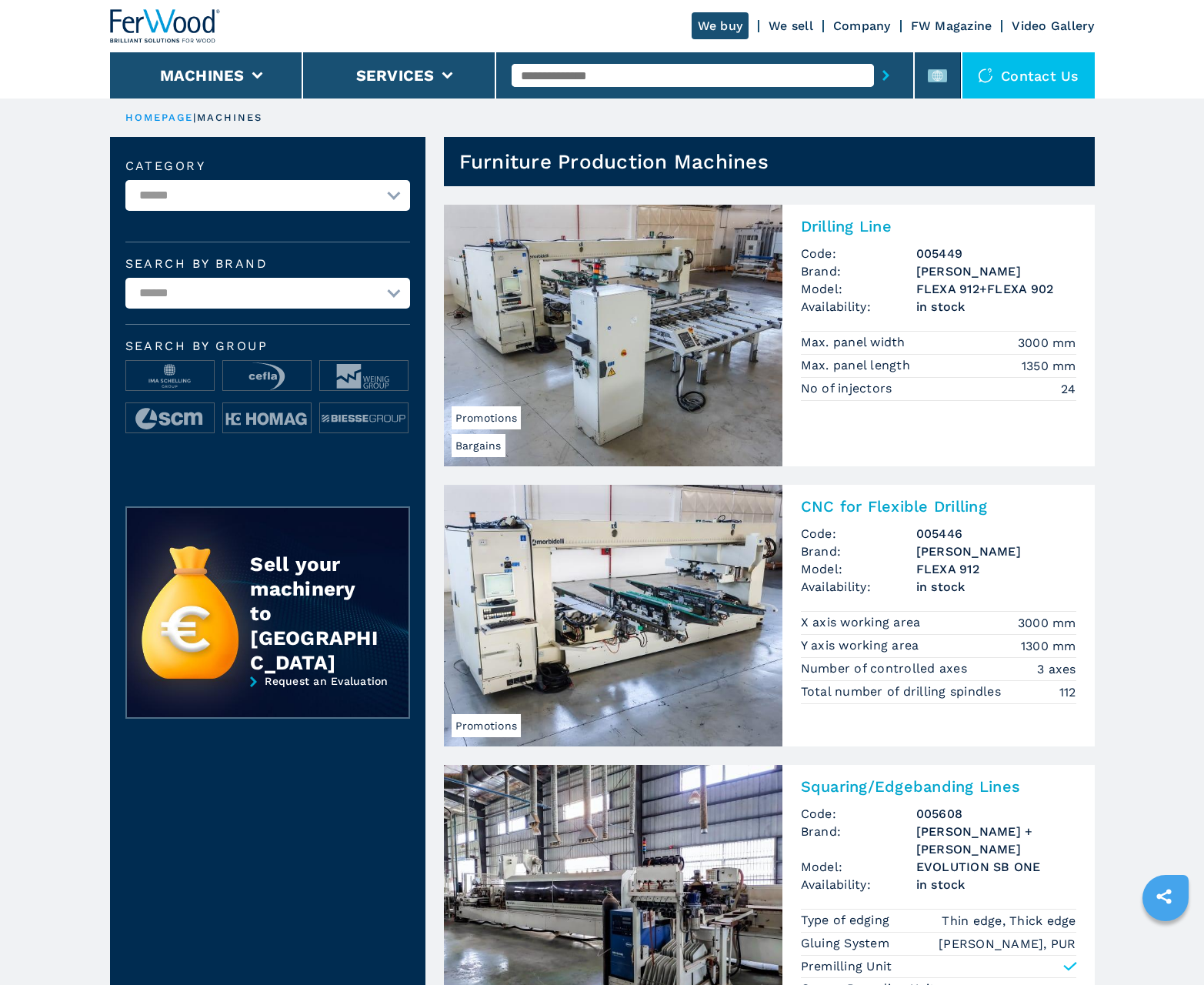
scroll to position [1539, 0]
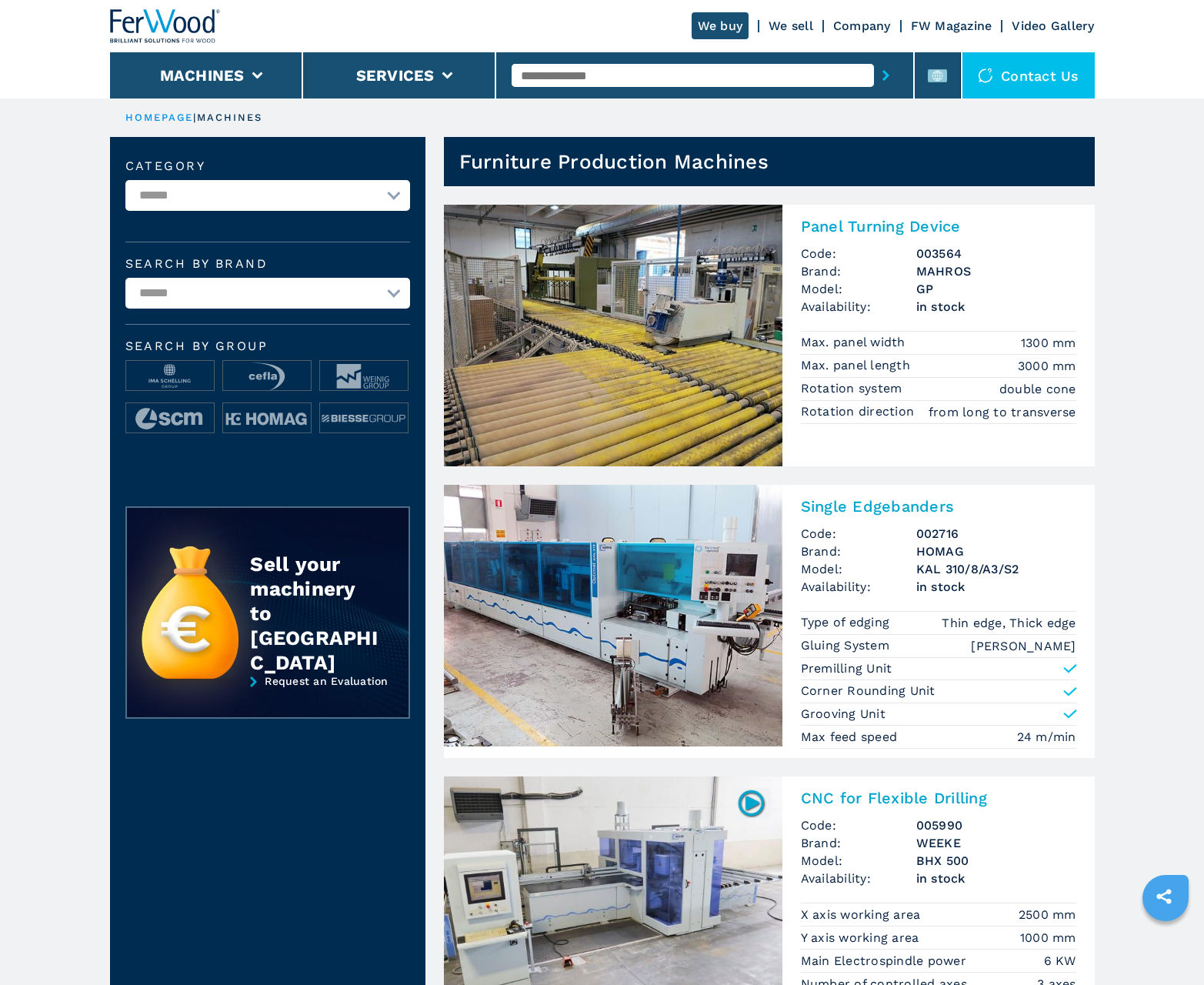
scroll to position [1539, 0]
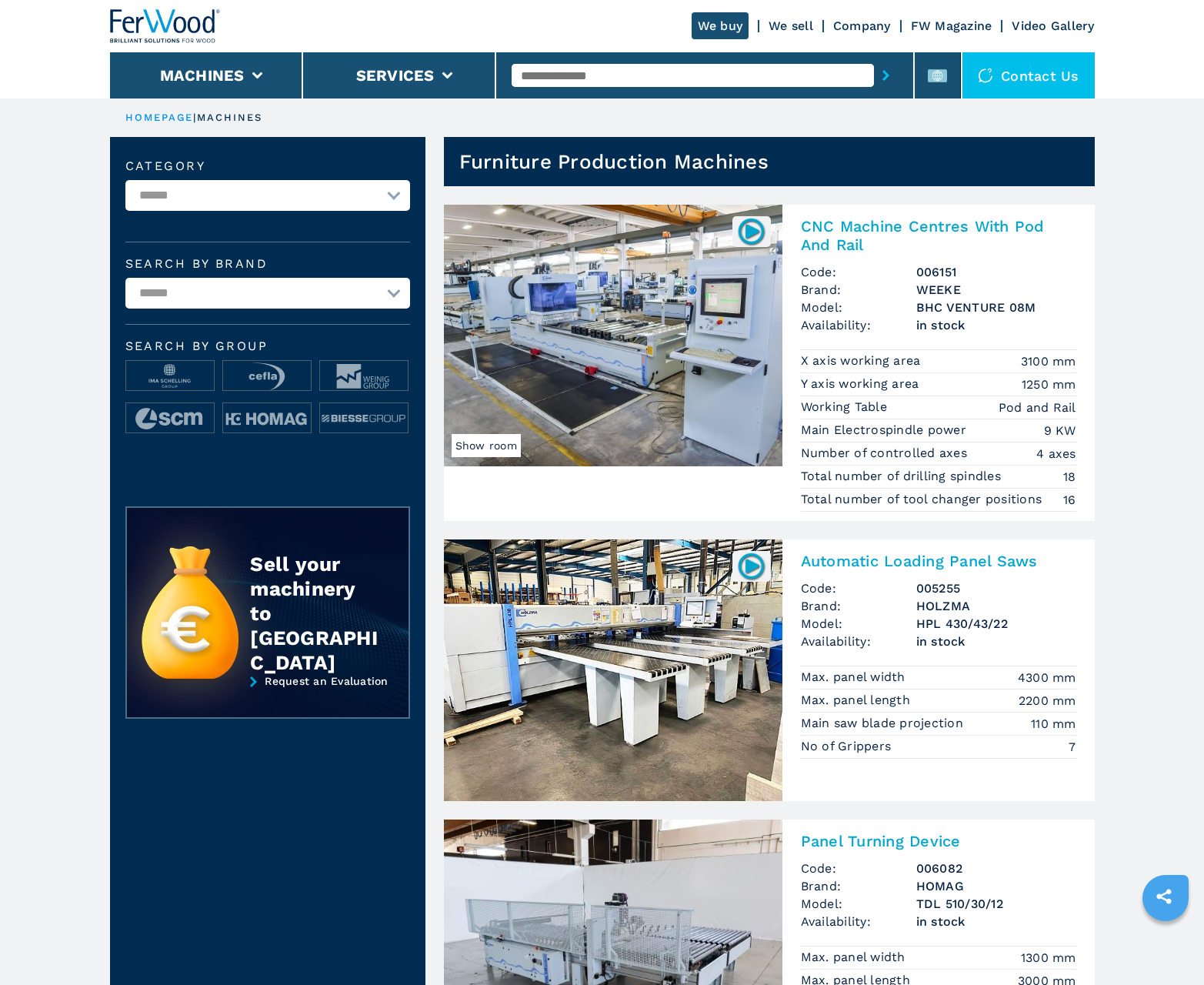
scroll to position [1539, 0]
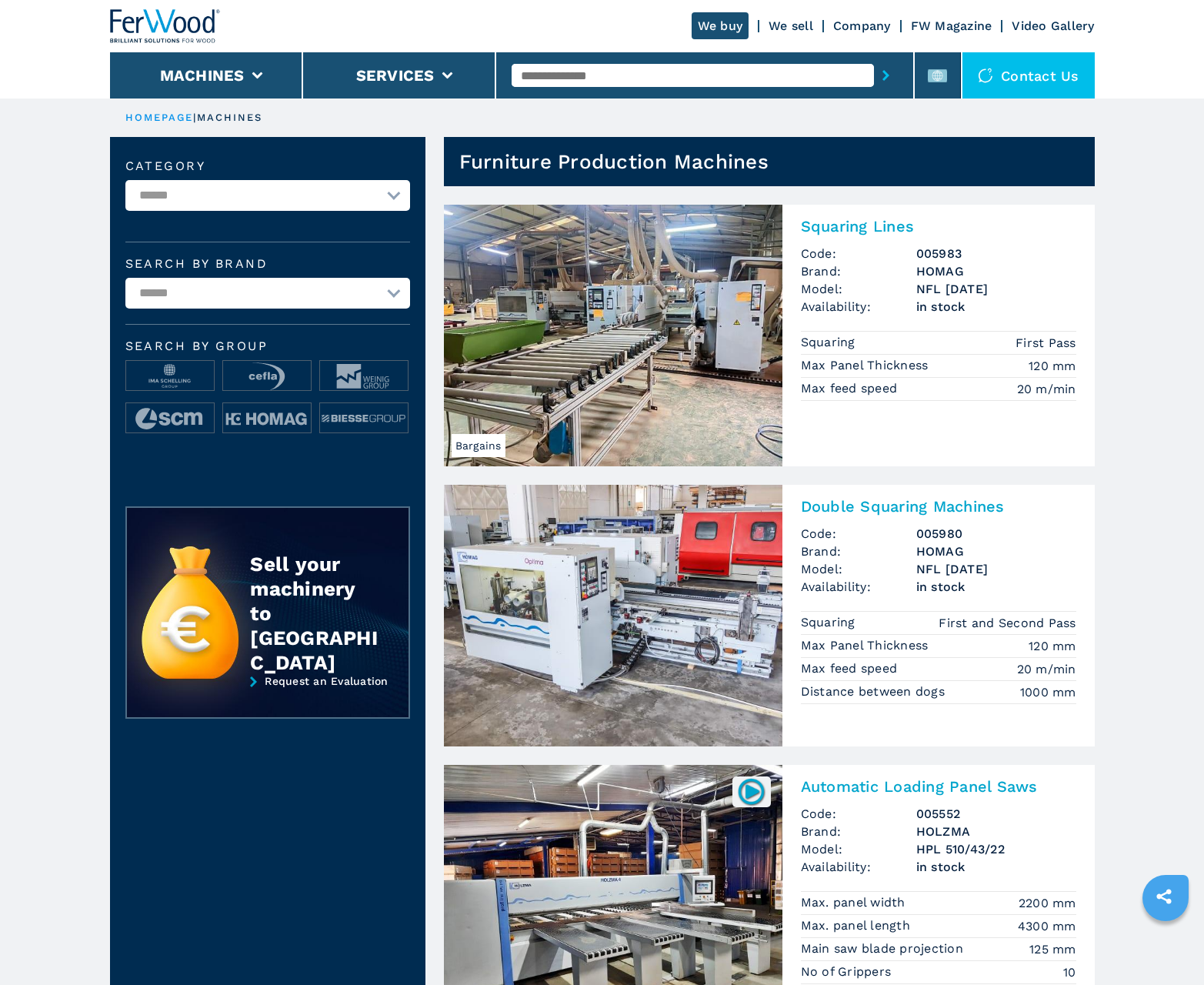
scroll to position [1539, 0]
